Goal: Ask a question

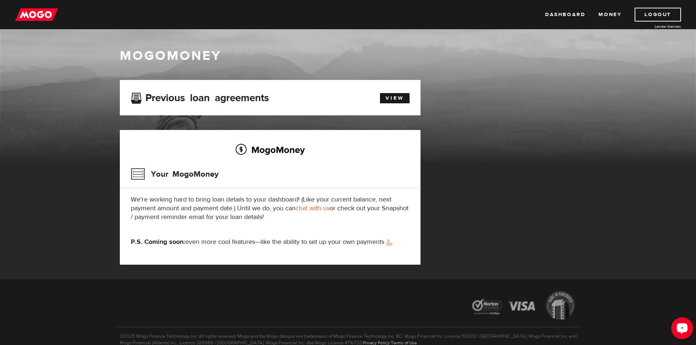
click at [686, 328] on div "Open LiveChat chat widget" at bounding box center [682, 328] width 12 height 12
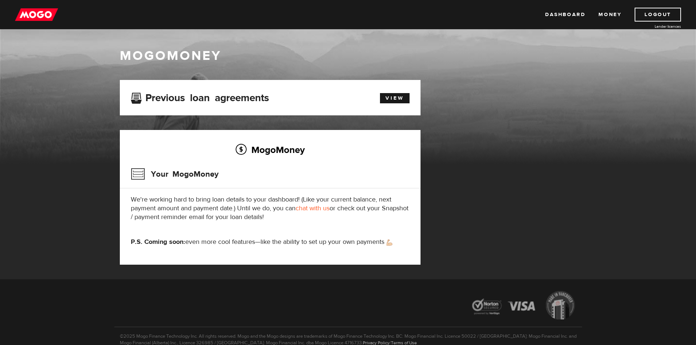
scroll to position [37, 0]
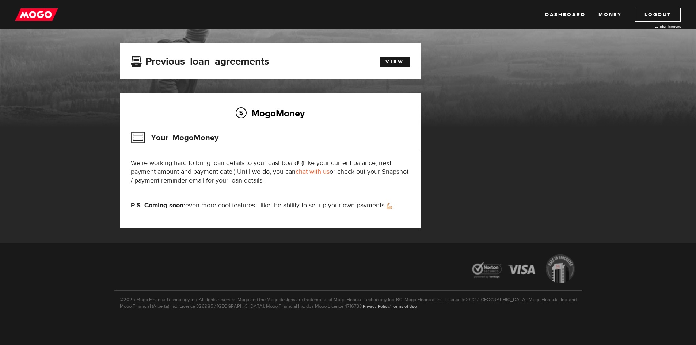
click at [277, 112] on h2 "MogoMoney" at bounding box center [270, 113] width 279 height 15
click at [168, 137] on h3 "Your MogoMoney" at bounding box center [175, 137] width 88 height 19
click at [316, 173] on link "chat with us" at bounding box center [313, 172] width 34 height 8
